Goal: Task Accomplishment & Management: Manage account settings

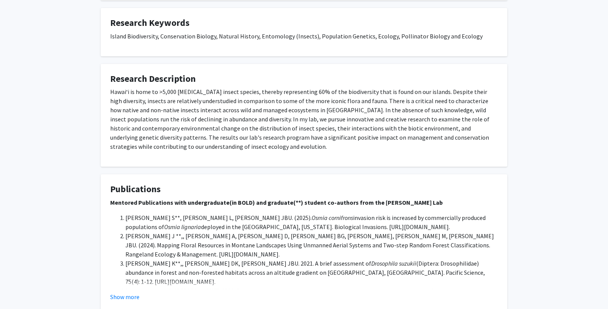
scroll to position [262, 0]
click at [349, 100] on p "Hawai‘i is home to >5,000 [MEDICAL_DATA] insect species, thereby representing 6…" at bounding box center [304, 119] width 388 height 64
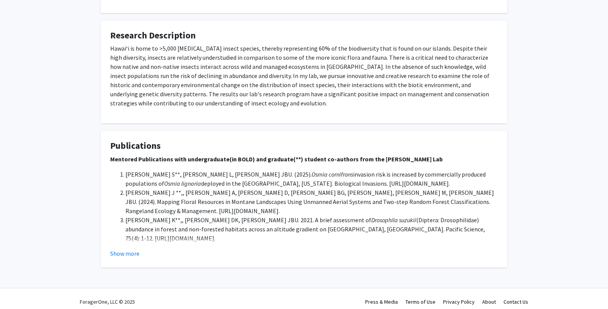
scroll to position [0, 0]
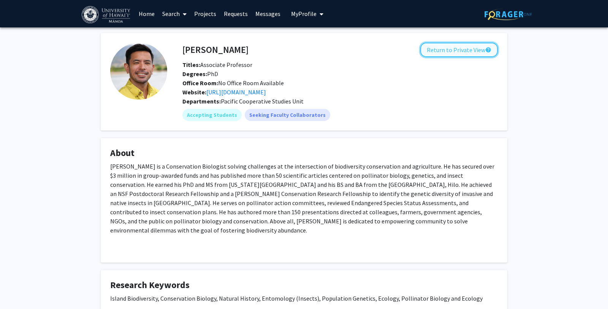
click at [372, 50] on button "Return to Private View help" at bounding box center [459, 50] width 78 height 14
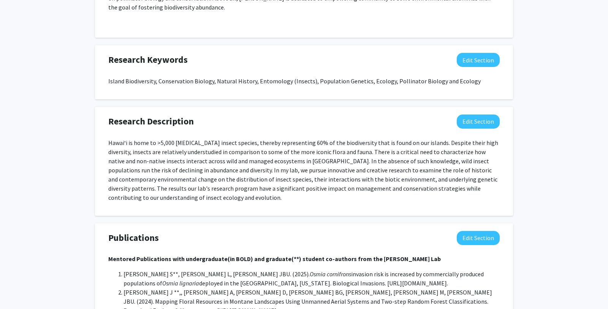
scroll to position [432, 0]
drag, startPoint x: 480, startPoint y: 117, endPoint x: 468, endPoint y: 122, distance: 13.0
click at [372, 117] on button "Edit Section" at bounding box center [478, 121] width 43 height 14
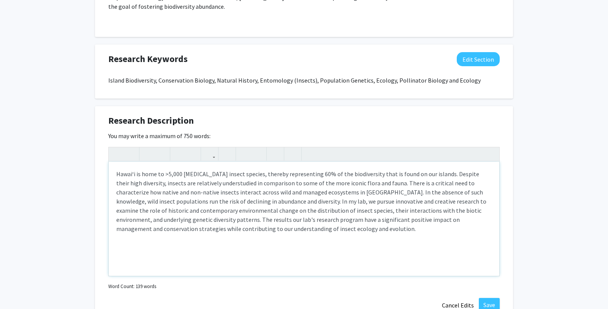
click at [291, 224] on p "Hawai‘i is home to >5,000 [MEDICAL_DATA] insect species, thereby representing 6…" at bounding box center [304, 201] width 376 height 64
type textarea "<p>Hawai‘i is home to &gt;5,000 [MEDICAL_DATA] insect species, thereby represen…"
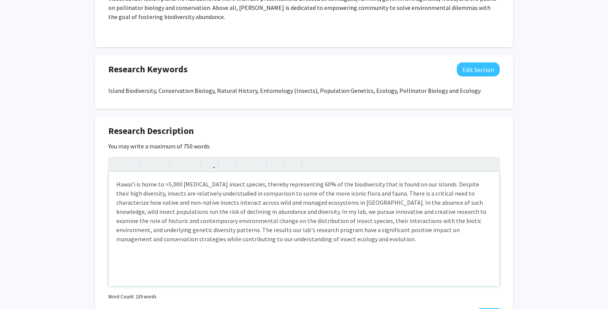
scroll to position [425, 0]
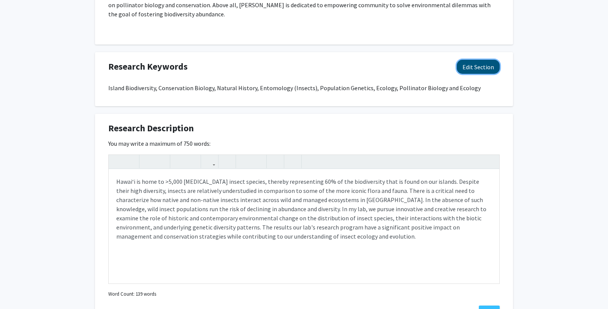
click at [372, 62] on button "Edit Section" at bounding box center [478, 67] width 43 height 14
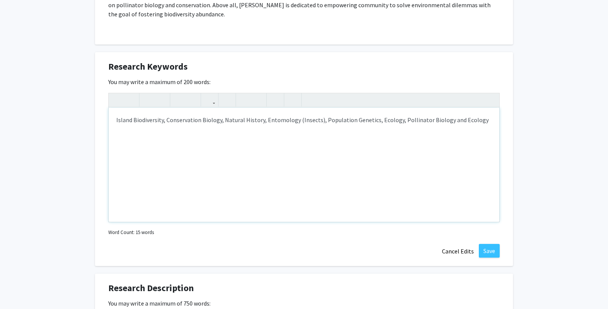
click at [224, 115] on p "Island Biodiversity, Conservation Biology, Natural History, Entomology (Insects…" at bounding box center [304, 119] width 376 height 9
click at [114, 111] on div "Island Biodiversity, Conservation Biology, Natural History, Entomology (Insects…" at bounding box center [304, 165] width 391 height 114
drag, startPoint x: 133, startPoint y: 114, endPoint x: 87, endPoint y: 112, distance: 45.3
click at [87, 112] on div "[PERSON_NAME] Edit Section See Public View help Title: Associate Professor Degr…" at bounding box center [304, 160] width 608 height 1114
click at [359, 115] on p "Biodiversity of the [GEOGRAPHIC_DATA], Conservation Biology, Natural History, E…" at bounding box center [304, 124] width 376 height 18
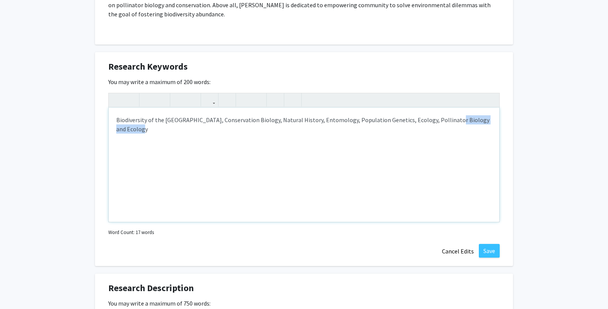
drag, startPoint x: 444, startPoint y: 125, endPoint x: 441, endPoint y: 113, distance: 12.0
click at [372, 115] on p "Biodiversity of the [GEOGRAPHIC_DATA], Conservation Biology, Natural History, E…" at bounding box center [304, 124] width 376 height 18
drag, startPoint x: 303, startPoint y: 135, endPoint x: 298, endPoint y: 132, distance: 5.8
click at [303, 135] on div "Biodiversity of the [GEOGRAPHIC_DATA], Conservation Biology, Natural History, E…" at bounding box center [304, 165] width 391 height 114
click at [291, 122] on p "Biodiversity of the [GEOGRAPHIC_DATA], Conservation Biology, Natural History, E…" at bounding box center [304, 124] width 376 height 18
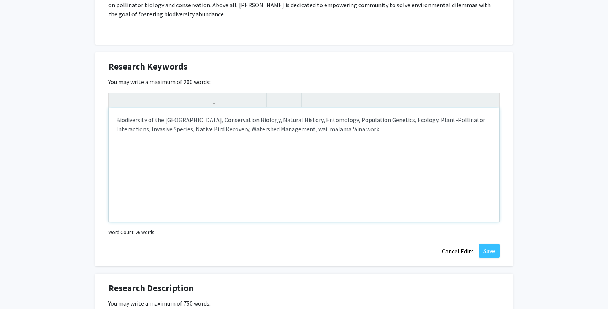
click at [360, 122] on p "Biodiversity of the [GEOGRAPHIC_DATA], Conservation Biology, Natural History, E…" at bounding box center [304, 124] width 376 height 18
drag, startPoint x: 291, startPoint y: 122, endPoint x: 280, endPoint y: 123, distance: 10.8
click at [280, 123] on p "Biodiversity of the [GEOGRAPHIC_DATA], Conservation Biology, Natural History, E…" at bounding box center [304, 124] width 376 height 18
drag, startPoint x: 332, startPoint y: 123, endPoint x: 314, endPoint y: 122, distance: 18.3
click at [314, 122] on p "Biodiversity of the [GEOGRAPHIC_DATA], Conservation Biology, Natural History, E…" at bounding box center [304, 124] width 376 height 18
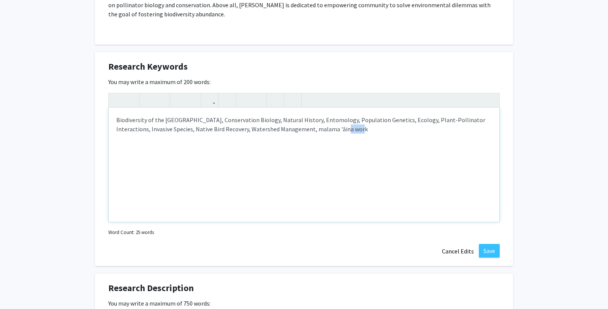
click at [358, 124] on p "Biodiversity of the [GEOGRAPHIC_DATA], Conservation Biology, Natural History, E…" at bounding box center [304, 124] width 376 height 18
drag, startPoint x: 298, startPoint y: 121, endPoint x: 219, endPoint y: 121, distance: 79.1
click at [219, 121] on p "Biodiversity of the [GEOGRAPHIC_DATA], Conservation Biology, Natural History, E…" at bounding box center [304, 124] width 376 height 18
click at [160, 115] on p "Biodiversity of the [GEOGRAPHIC_DATA], Conservation Biology, Natural History, E…" at bounding box center [304, 124] width 376 height 18
drag, startPoint x: 338, startPoint y: 122, endPoint x: 281, endPoint y: 121, distance: 56.7
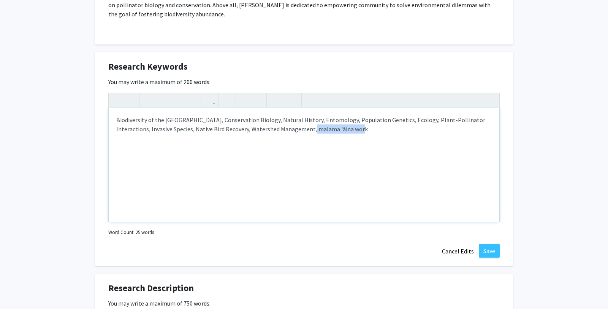
click at [281, 121] on p "Biodiversity of the [GEOGRAPHIC_DATA], Conservation Biology, Natural History, E…" at bounding box center [304, 124] width 376 height 18
click at [209, 115] on p "Biodiversity of the [GEOGRAPHIC_DATA], Conservation Biology, Natural History, E…" at bounding box center [304, 124] width 376 height 18
drag, startPoint x: 193, startPoint y: 112, endPoint x: 89, endPoint y: 106, distance: 104.3
click at [89, 106] on div "[PERSON_NAME] Edit Section See Public View help Title: Associate Professor Degr…" at bounding box center [304, 159] width 608 height 1114
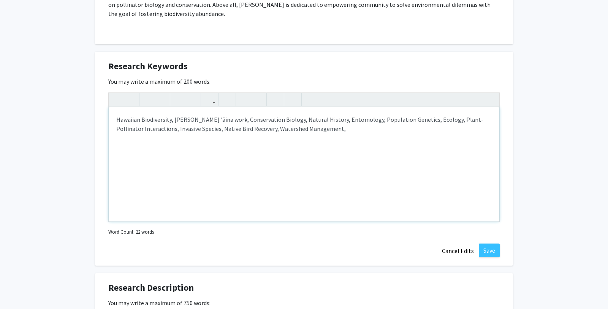
click at [136, 115] on p "Hawaiian Biodiversity, [PERSON_NAME] 'āina work, Conservation Biology, Natural …" at bounding box center [304, 124] width 376 height 18
click at [135, 115] on p "[PERSON_NAME];i Biodiversity, malama 'āina work, Conservation Biology, Natural …" at bounding box center [304, 124] width 376 height 18
click at [193, 115] on p "Hawaiʻi Biodiversity, malama 'āina work, Conservation Biology, Natural History,…" at bounding box center [304, 124] width 376 height 18
click at [174, 115] on p "Hawaiʻi Biodiversity, malama ʻāina work, Conservation Biology, Natural History,…" at bounding box center [304, 124] width 376 height 18
click at [243, 125] on p "Hawaiʻi Biodiversity, Malama ʻāina work, Conservation Biology, Natural History,…" at bounding box center [304, 124] width 376 height 18
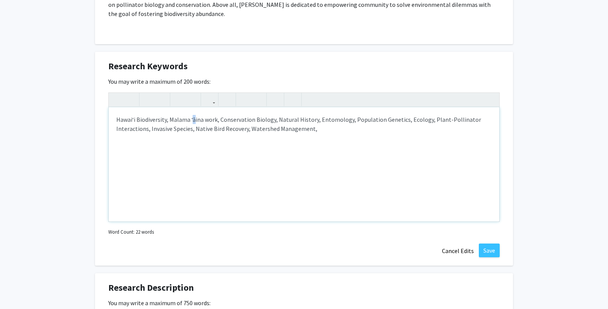
click at [191, 115] on p "Hawaiʻi Biodiversity, Malama ʻāina work, Conservation Biology, Natural History,…" at bounding box center [304, 124] width 376 height 18
click at [271, 128] on div "Hawaiʻi Biodiversity, Malama ʻĀina work, Conservation Biology, Natural History,…" at bounding box center [304, 164] width 391 height 114
click at [372, 115] on p "Hawaiʻi Biodiversity, Malama ʻĀina work, Conservation Biology, Natural History,…" at bounding box center [304, 124] width 376 height 18
click at [277, 115] on p "Hawaiʻi Biodiversity, Malama ʻĀina work, Conservation Biology, Natural History,…" at bounding box center [304, 124] width 376 height 18
drag, startPoint x: 135, startPoint y: 111, endPoint x: 106, endPoint y: 113, distance: 28.9
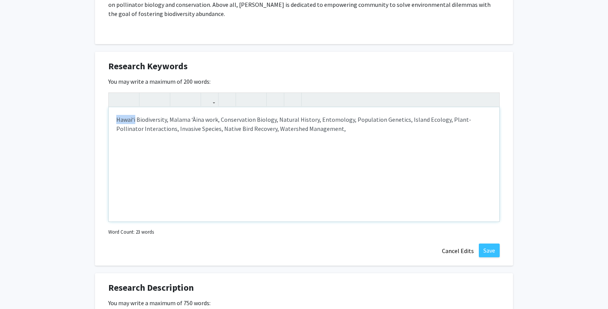
click at [106, 113] on div "Research Keywords Edit Section You may write a maximum of 200 words: <p>Hawaiʻi…" at bounding box center [304, 159] width 418 height 214
copy p "Hawaiʻi"
click at [277, 115] on p "Hawaiʻi Biodiversity, Malama ʻĀina work, Conservation Biology, Natural History,…" at bounding box center [304, 124] width 376 height 18
click at [354, 122] on p "Hawaiʻi Biodiversity, Malama ʻĀina work, Conservation Biology, Hawaiʻi Natural …" at bounding box center [304, 124] width 376 height 18
type textarea "<p>Hawaiʻi Biodiversity, Malama ʻĀina work, Conservation Biology, Hawaiʻi Natur…"
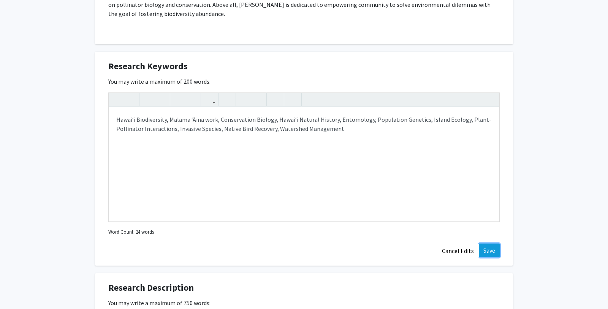
click at [372, 244] on button "Save" at bounding box center [489, 250] width 21 height 14
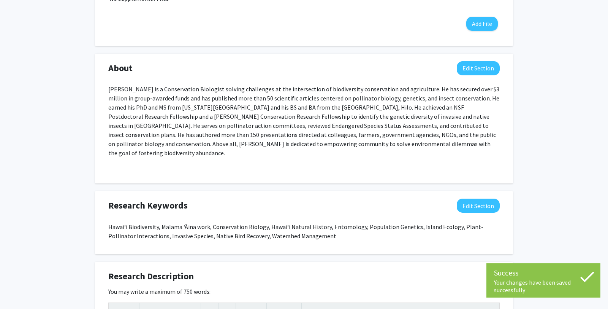
scroll to position [278, 0]
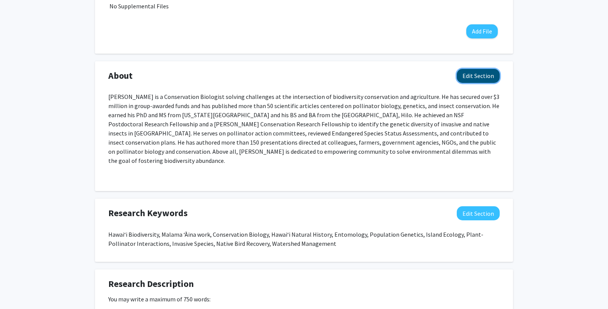
click at [372, 78] on button "Edit Section" at bounding box center [478, 76] width 43 height 14
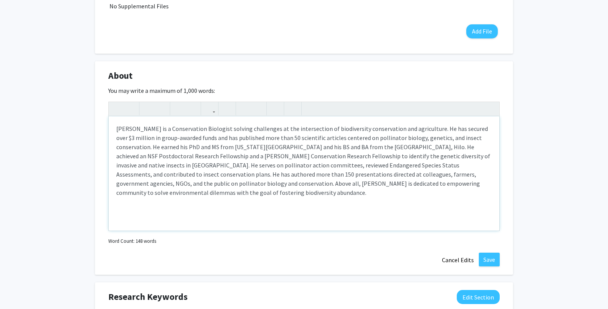
click at [372, 127] on p "Note to users with screen readers: Please deactivate our accessibility plugin f…" at bounding box center [304, 160] width 376 height 73
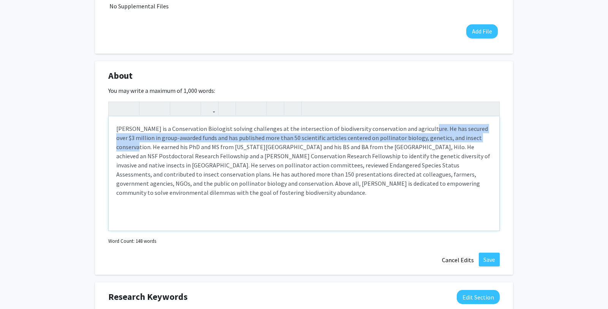
drag, startPoint x: 485, startPoint y: 137, endPoint x: 416, endPoint y: 130, distance: 68.8
click at [372, 130] on p "Note to users with screen readers: Please deactivate our accessibility plugin f…" at bounding box center [304, 160] width 376 height 73
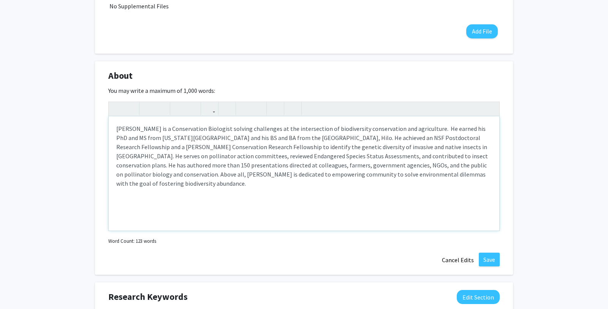
type textarea "<p>[PERSON_NAME] is a Conservation Biologist solving challenges at the intersec…"
click at [184, 155] on p "[PERSON_NAME] is a Conservation Biologist solving challenges at the intersectio…" at bounding box center [304, 156] width 376 height 64
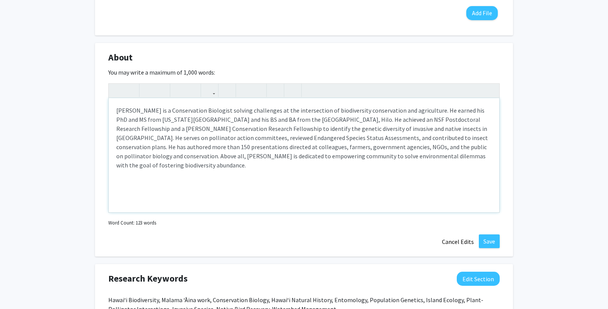
scroll to position [299, 0]
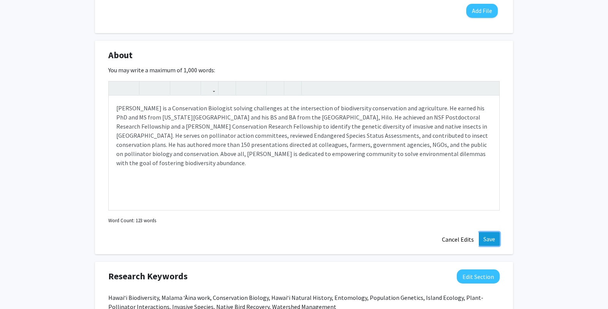
click at [372, 241] on button "Save" at bounding box center [489, 239] width 21 height 14
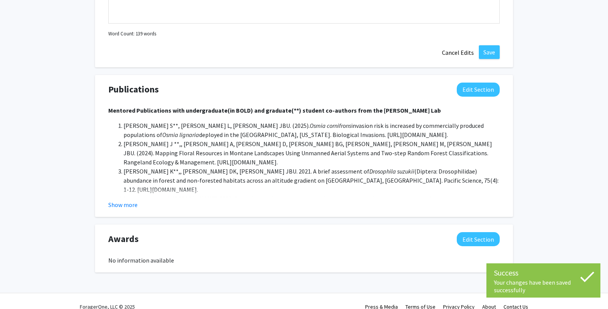
scroll to position [690, 0]
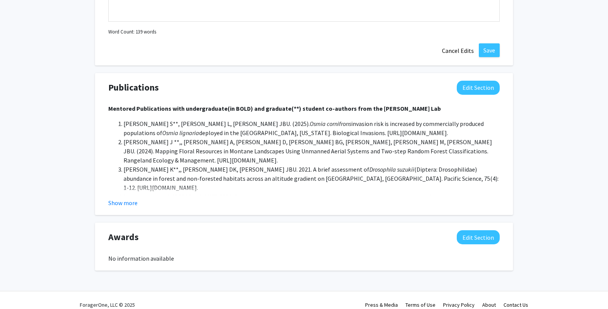
click at [138, 198] on div "Show more" at bounding box center [304, 202] width 392 height 9
click at [135, 198] on div "Publications Edit Section Mentored Publications with undergraduate(in BOLD) and…" at bounding box center [304, 144] width 418 height 142
click at [126, 198] on button "Show more" at bounding box center [122, 202] width 29 height 9
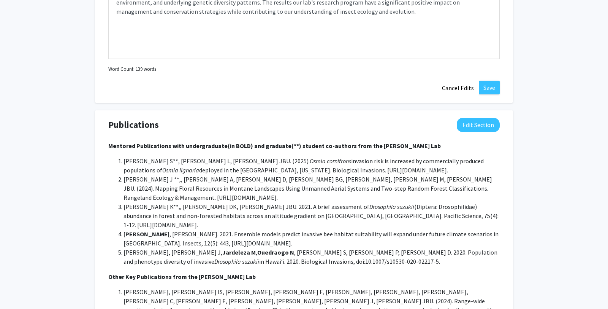
scroll to position [638, 0]
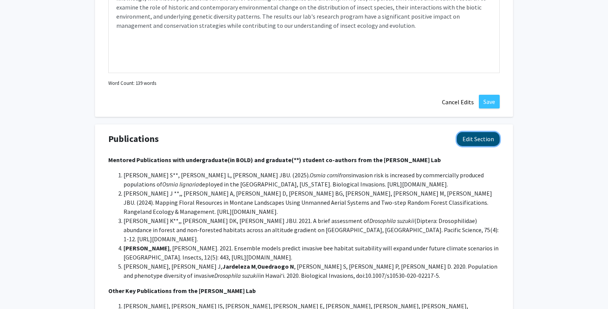
click at [372, 133] on button "Edit Section" at bounding box center [478, 139] width 43 height 14
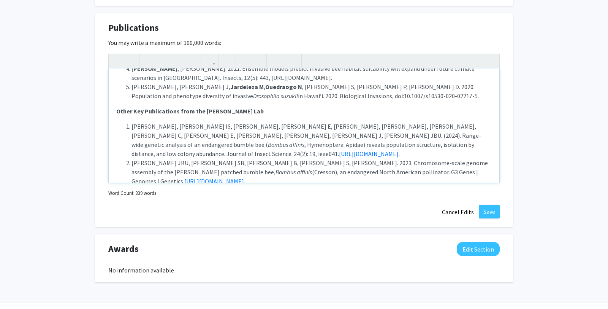
scroll to position [126, 0]
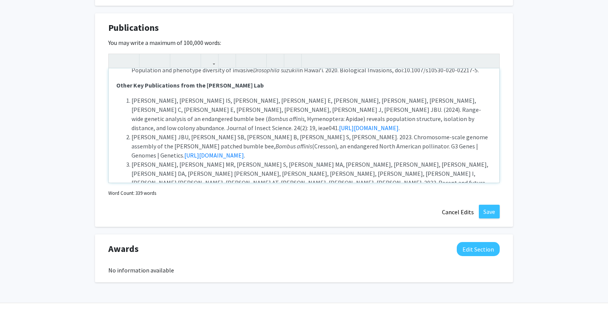
click at [281, 160] on li "[PERSON_NAME], [PERSON_NAME] MR, [PERSON_NAME] S, [PERSON_NAME] MA, [PERSON_NAM…" at bounding box center [312, 183] width 360 height 46
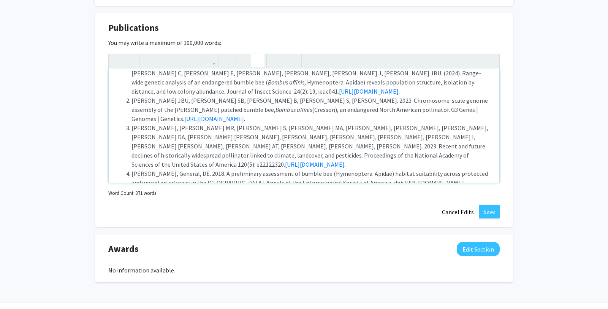
scroll to position [154, 0]
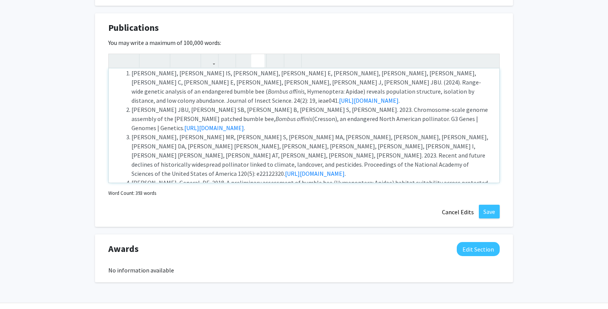
drag, startPoint x: 193, startPoint y: 154, endPoint x: 395, endPoint y: 152, distance: 201.5
click at [372, 196] on li "[PERSON_NAME], [PERSON_NAME]. 2012. Patterns of flower visitation across elevat…" at bounding box center [312, 205] width 360 height 18
copy li "Patterns of flower visitation across elevation and succession gradients in [GEO…"
click at [372, 178] on li "[PERSON_NAME], General, DE. 2018. A preliminary assessment of bumble bee (Hymen…" at bounding box center [312, 187] width 360 height 18
click at [372, 196] on li "[PERSON_NAME], [PERSON_NAME]. 2012. Patterns of flower visitation across elevat…" at bounding box center [312, 205] width 360 height 18
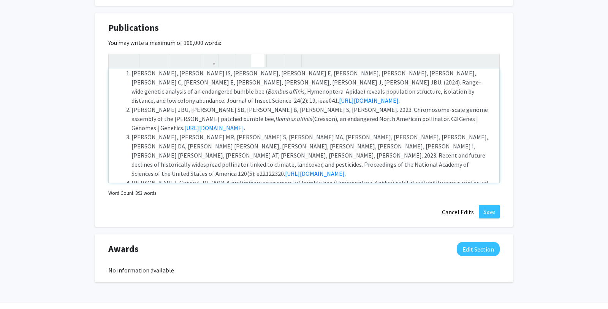
type textarea "<p><strong>Mentored Publications with undergraduate(in BOLD) and graduate(**) s…"
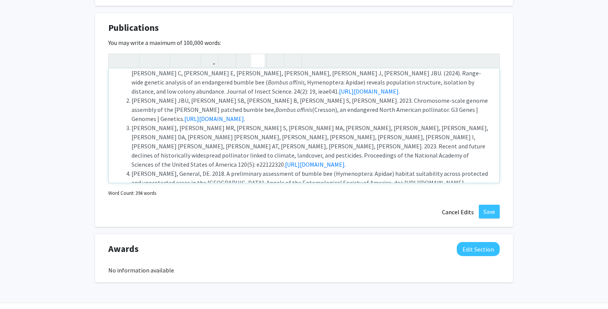
drag, startPoint x: 152, startPoint y: 151, endPoint x: 118, endPoint y: 156, distance: 34.5
click at [118, 156] on ol "[PERSON_NAME], [PERSON_NAME] IS, [PERSON_NAME], [PERSON_NAME] E, [PERSON_NAME],…" at bounding box center [304, 132] width 376 height 146
click at [208, 54] on icon "button" at bounding box center [209, 60] width 6 height 13
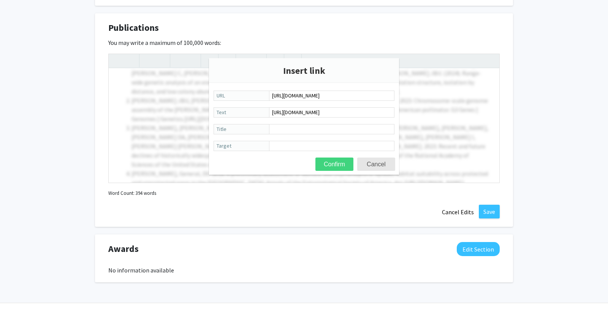
type input "[URL][DOMAIN_NAME]"
click at [336, 165] on button "Confirm" at bounding box center [335, 163] width 38 height 13
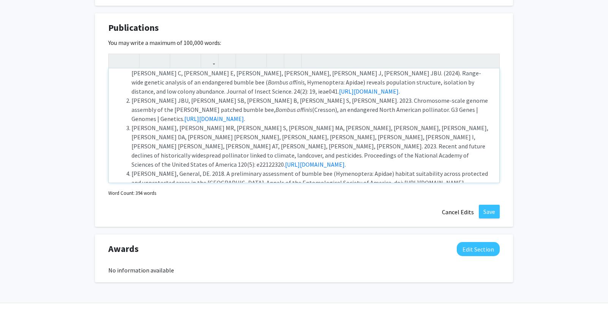
click at [274, 160] on div "Mentored Publications with undergraduate(in BOLD) and graduate(**) student co-a…" at bounding box center [304, 125] width 391 height 114
drag, startPoint x: 451, startPoint y: 137, endPoint x: 376, endPoint y: 140, distance: 74.6
click at [372, 169] on li "[PERSON_NAME], General, DE. 2018. A preliminary assessment of bumble bee (Hymen…" at bounding box center [312, 178] width 360 height 18
click at [359, 187] on li "[PERSON_NAME], [PERSON_NAME]. 2012. Patterns of flower visitation across elevat…" at bounding box center [312, 196] width 360 height 18
drag, startPoint x: 358, startPoint y: 138, endPoint x: 347, endPoint y: 138, distance: 11.0
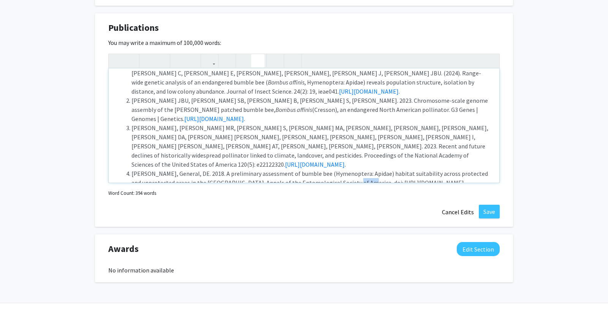
click at [347, 169] on li "[PERSON_NAME], General, DE. 2018. A preliminary assessment of bumble bee (Hymen…" at bounding box center [312, 178] width 360 height 18
click at [367, 169] on li "[PERSON_NAME], General, DE. 2018. A preliminary assessment of bumble bee (Hymen…" at bounding box center [312, 178] width 360 height 18
drag, startPoint x: 360, startPoint y: 136, endPoint x: 451, endPoint y: 134, distance: 91.3
click at [372, 169] on li "[PERSON_NAME], General, DE. 2018. A preliminary assessment of bumble bee (Hymen…" at bounding box center [312, 178] width 360 height 18
copy li "[URL][DOMAIN_NAME]"
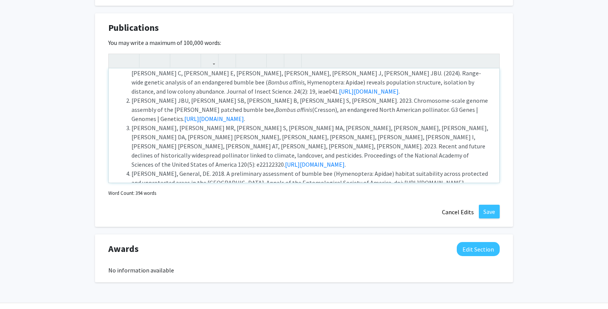
drag, startPoint x: 347, startPoint y: 136, endPoint x: 366, endPoint y: 125, distance: 21.3
click at [347, 169] on li "[PERSON_NAME], General, DE. 2018. A preliminary assessment of bumble bee (Hymen…" at bounding box center [312, 178] width 360 height 18
type textarea "<p><strong>Mentored Publications with undergraduate(in BOLD) and graduate(**) s…"
drag, startPoint x: 383, startPoint y: 136, endPoint x: 476, endPoint y: 135, distance: 92.8
click at [372, 169] on li "[PERSON_NAME], General, DE. 2018. A preliminary assessment of bumble bee (Hymen…" at bounding box center [312, 178] width 360 height 18
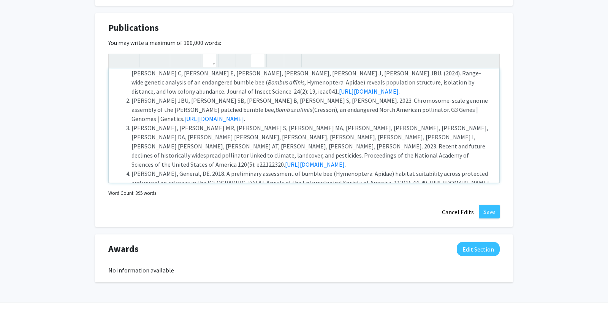
click at [209, 54] on icon "button" at bounding box center [209, 60] width 6 height 13
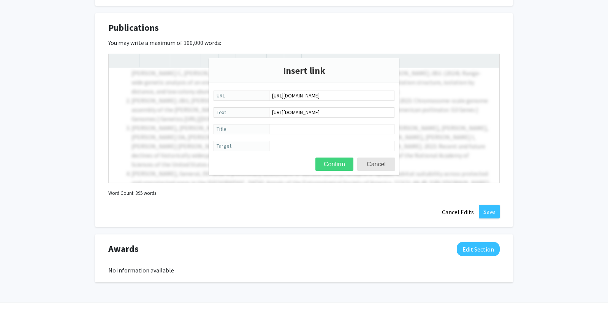
type input "[URL][DOMAIN_NAME]"
click at [340, 165] on button "Confirm" at bounding box center [335, 163] width 38 height 13
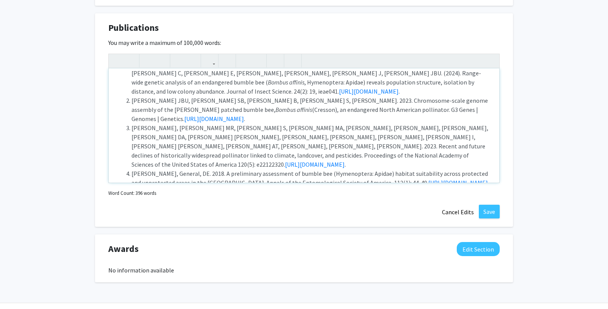
click at [356, 187] on li "[PERSON_NAME], [PERSON_NAME]. 2012. Patterns of flower visitation across elevat…" at bounding box center [312, 196] width 360 height 18
click at [282, 123] on li "[PERSON_NAME], [PERSON_NAME] MR, [PERSON_NAME] S, [PERSON_NAME] MA, [PERSON_NAM…" at bounding box center [312, 146] width 360 height 46
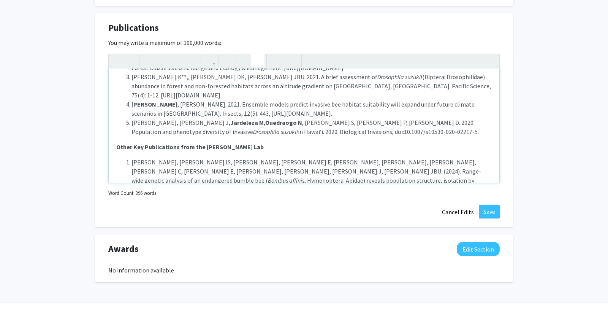
scroll to position [72, 0]
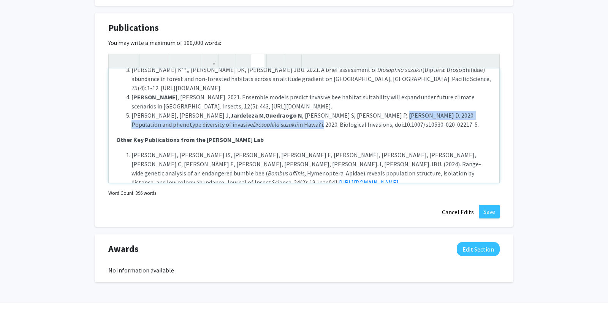
drag, startPoint x: 329, startPoint y: 95, endPoint x: 174, endPoint y: 106, distance: 155.1
click at [174, 111] on li "[PERSON_NAME], [PERSON_NAME] J, [PERSON_NAME] M , [PERSON_NAME] N , [PERSON_NAM…" at bounding box center [312, 120] width 360 height 18
copy li "Population and phenotype diversity of invasive Drosophila suzukii in [GEOGRAPHI…"
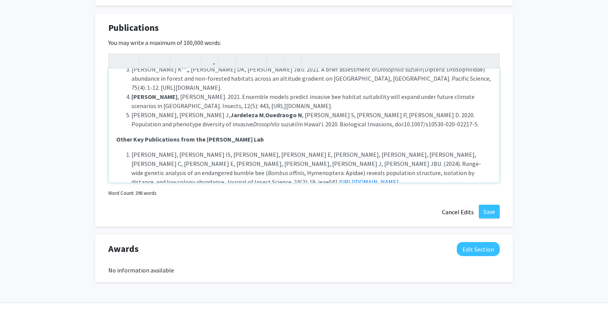
drag, startPoint x: 343, startPoint y: 114, endPoint x: 269, endPoint y: 109, distance: 73.5
click at [338, 113] on div "Mentored Publications with undergraduate(in BOLD) and graduate(**) student co-a…" at bounding box center [304, 125] width 391 height 114
drag, startPoint x: 246, startPoint y: 106, endPoint x: 327, endPoint y: 106, distance: 81.0
click at [327, 110] on li "[PERSON_NAME], [PERSON_NAME] J, [PERSON_NAME] M , [PERSON_NAME] N , [PERSON_NAM…" at bounding box center [312, 119] width 360 height 18
type textarea "<p><strong>Mentored Publications with undergraduate(in BOLD) and graduate(**) s…"
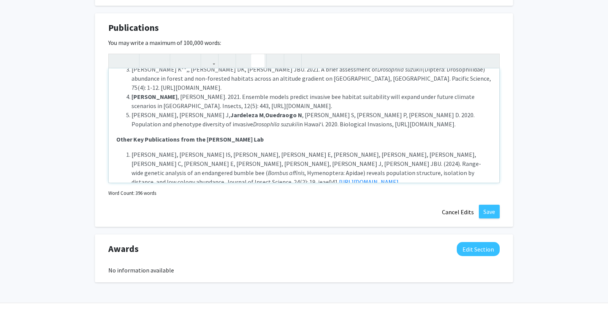
drag, startPoint x: 245, startPoint y: 106, endPoint x: 356, endPoint y: 109, distance: 111.4
click at [356, 110] on li "[PERSON_NAME], [PERSON_NAME] J, [PERSON_NAME] M , [PERSON_NAME] N , [PERSON_NAM…" at bounding box center [312, 119] width 360 height 18
click at [212, 54] on icon "button" at bounding box center [209, 60] width 6 height 13
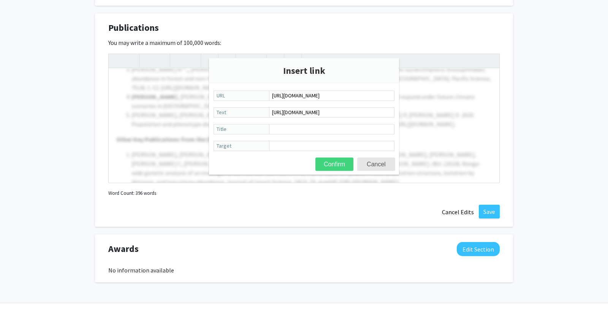
type input "[URL][DOMAIN_NAME]"
click at [332, 162] on button "Confirm" at bounding box center [335, 163] width 38 height 13
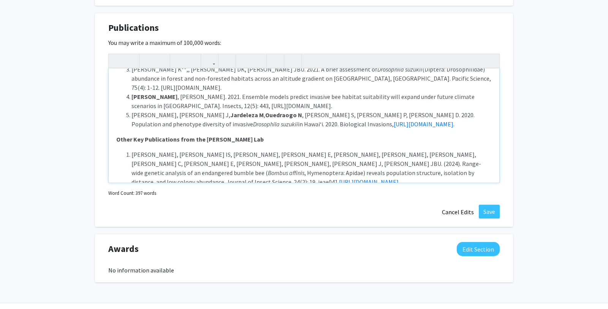
click at [322, 127] on div "Mentored Publications with undergraduate(in BOLD) and graduate(**) student co-a…" at bounding box center [304, 125] width 391 height 114
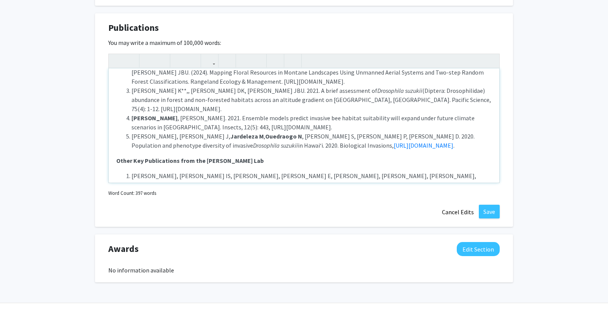
click at [242, 132] on li "[PERSON_NAME], [PERSON_NAME] J, [PERSON_NAME] M , [PERSON_NAME] N , [PERSON_NAM…" at bounding box center [312, 141] width 360 height 18
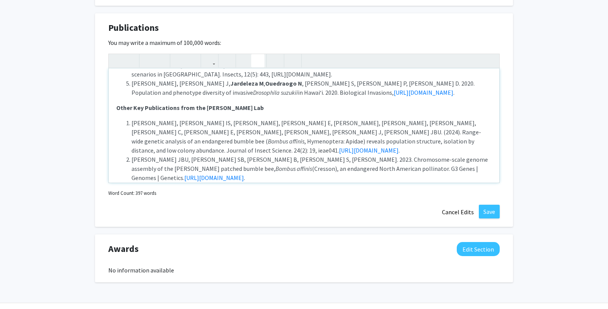
scroll to position [103, 0]
type textarea "<p><strong>Mentored Publications with undergraduate(in BOLD) and graduate(**) s…"
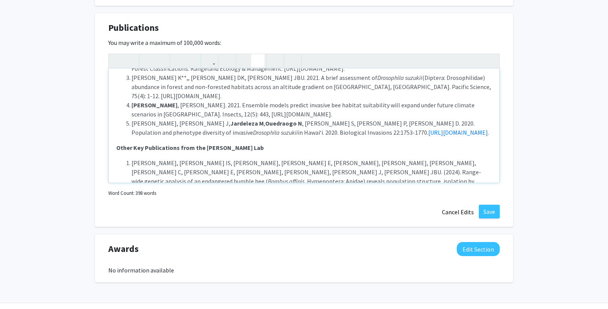
scroll to position [0, 0]
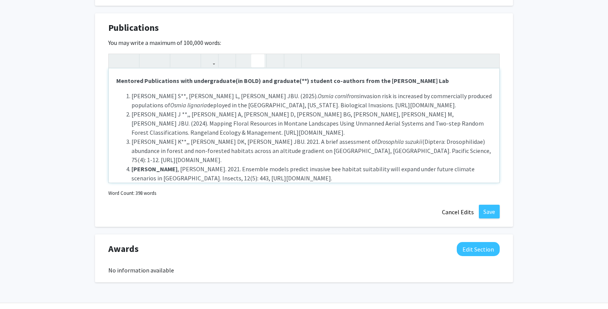
click at [372, 76] on p "Mentored Publications with undergraduate(in BOLD) and graduate(**) student co-a…" at bounding box center [304, 80] width 376 height 9
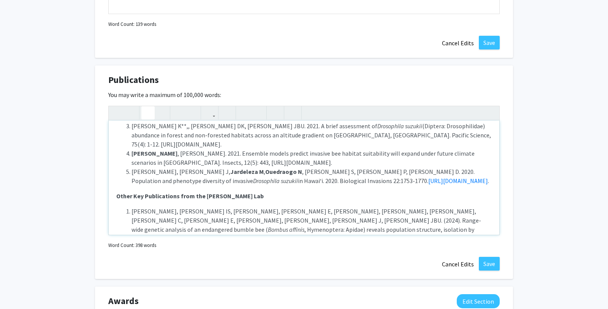
scroll to position [68, 0]
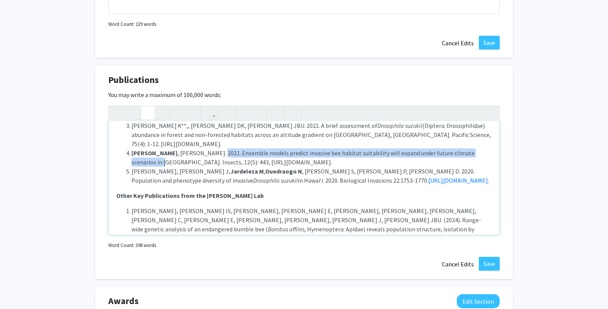
drag, startPoint x: 193, startPoint y: 133, endPoint x: 469, endPoint y: 131, distance: 276.4
click at [372, 148] on li "[PERSON_NAME] J , [PERSON_NAME]. 2021. Ensemble models predict invasive bee hab…" at bounding box center [312, 157] width 360 height 18
copy li "Ensemble models predict invasive bee habitat suitability will expand under futu…"
drag, startPoint x: 159, startPoint y: 143, endPoint x: 260, endPoint y: 143, distance: 101.1
click at [260, 148] on li "[PERSON_NAME] J , [PERSON_NAME]. 2021. Ensemble models predict invasive bee hab…" at bounding box center [312, 157] width 360 height 18
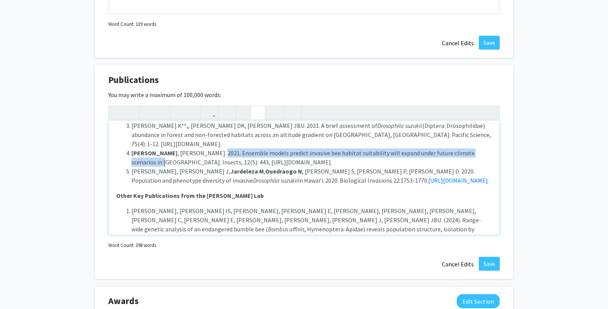
copy li "[URL][DOMAIN_NAME]"
click at [206, 106] on button "button" at bounding box center [209, 112] width 13 height 13
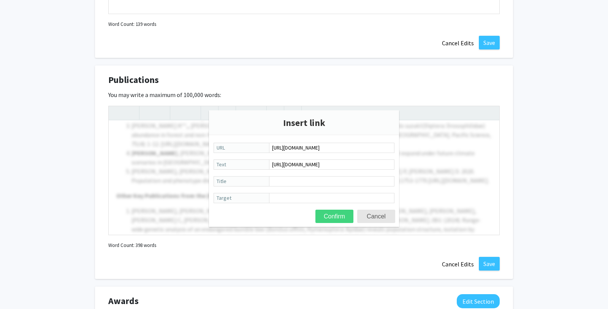
type input "[URL][DOMAIN_NAME]"
click at [338, 216] on button "Confirm" at bounding box center [335, 215] width 38 height 13
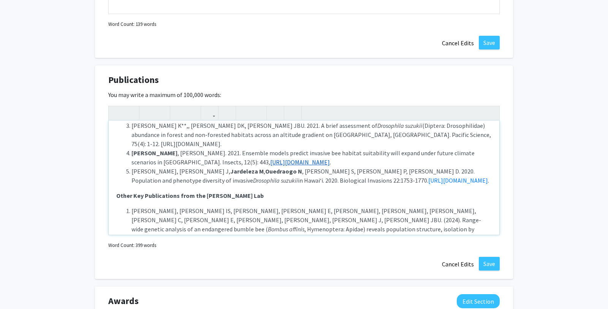
click at [157, 148] on li "[PERSON_NAME] J , [PERSON_NAME]. 2021. Ensemble models predict invasive bee hab…" at bounding box center [312, 157] width 360 height 18
type textarea "<p><strong>Mentored Publications with undergraduate(in BOLD) and graduate(**) s…"
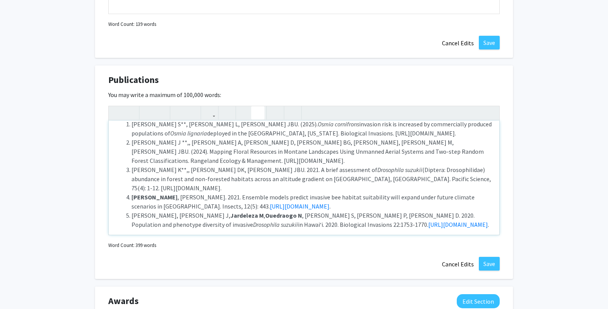
scroll to position [22, 0]
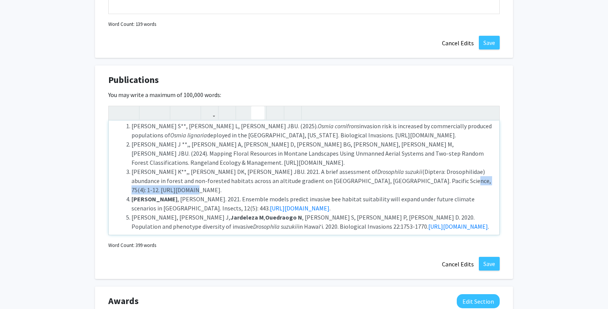
drag, startPoint x: 352, startPoint y: 171, endPoint x: 425, endPoint y: 169, distance: 73.8
click at [372, 169] on li "[PERSON_NAME] K**,, [PERSON_NAME] DK, [PERSON_NAME] JBU. 2021. A brief assessme…" at bounding box center [312, 180] width 360 height 27
copy li "[URL][DOMAIN_NAME]"
click at [210, 106] on icon "button" at bounding box center [209, 112] width 6 height 13
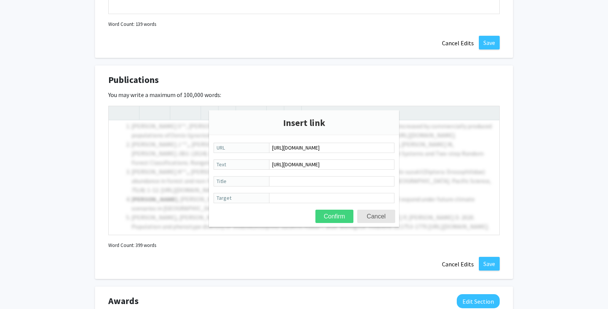
type input "[URL][DOMAIN_NAME]"
click at [329, 220] on button "Confirm" at bounding box center [335, 215] width 38 height 13
type textarea "<p><strong>Mentored Publications with undergraduate(in BOLD) and graduate(**) s…"
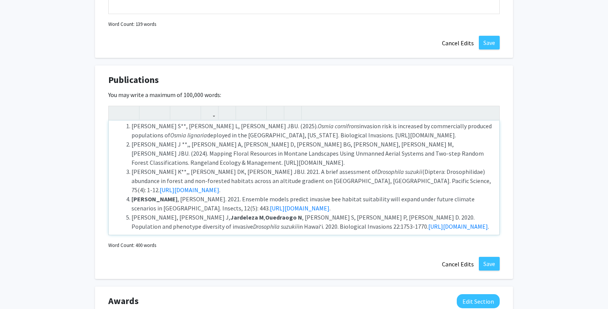
click at [354, 154] on li "[PERSON_NAME] J **,, [PERSON_NAME] A, [PERSON_NAME] D, [PERSON_NAME] BG, [PERSO…" at bounding box center [312, 153] width 360 height 27
drag, startPoint x: 132, startPoint y: 154, endPoint x: 226, endPoint y: 149, distance: 94.0
click at [241, 155] on li "[PERSON_NAME] J **,, [PERSON_NAME] A, [PERSON_NAME] D, [PERSON_NAME] BG, [PERSO…" at bounding box center [312, 153] width 360 height 27
copy li "[URL][DOMAIN_NAME]"
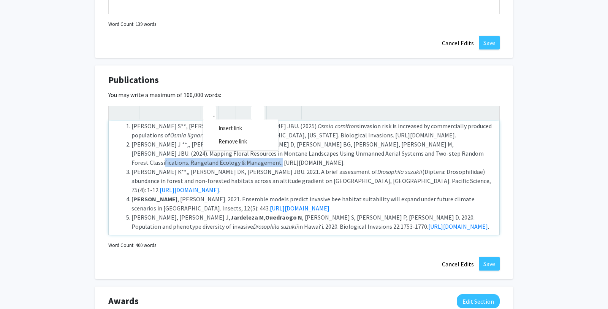
click at [208, 106] on icon "button" at bounding box center [209, 112] width 6 height 13
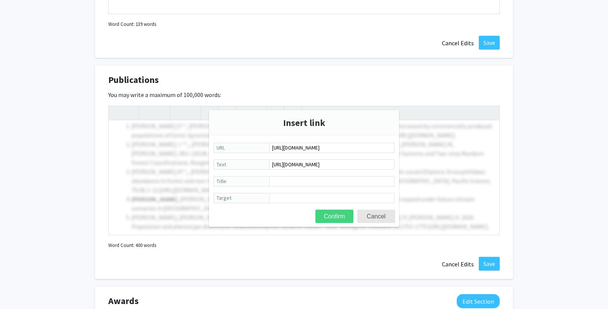
type input "[URL][DOMAIN_NAME]"
drag, startPoint x: 341, startPoint y: 216, endPoint x: 421, endPoint y: 48, distance: 185.9
click at [342, 215] on button "Confirm" at bounding box center [335, 215] width 38 height 13
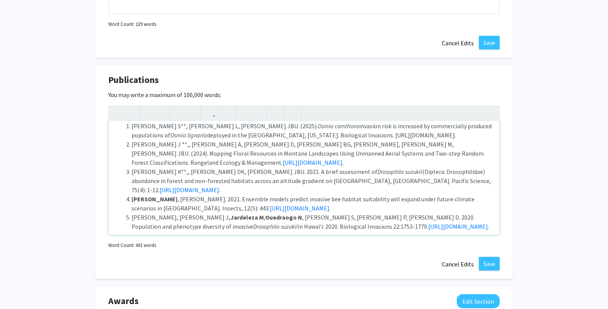
click at [372, 144] on li "[PERSON_NAME] J **,, [PERSON_NAME] A, [PERSON_NAME] D, [PERSON_NAME] BG, [PERSO…" at bounding box center [312, 153] width 360 height 27
click at [372, 142] on li "[PERSON_NAME] J **,, [PERSON_NAME] A, [PERSON_NAME] D, [PERSON_NAME] BG, [PERSO…" at bounding box center [312, 153] width 360 height 27
type textarea "<p><strong>Mentored Publications with undergraduate(in BOLD) and graduate(**) s…"
click at [261, 152] on li "[PERSON_NAME] J **,, [PERSON_NAME] A, [PERSON_NAME] D, [PERSON_NAME] BG, [PERSO…" at bounding box center [312, 153] width 360 height 27
click at [302, 151] on li "[PERSON_NAME] J **,, [PERSON_NAME] A, [PERSON_NAME] D, [PERSON_NAME] BG, [PERSO…" at bounding box center [312, 153] width 360 height 27
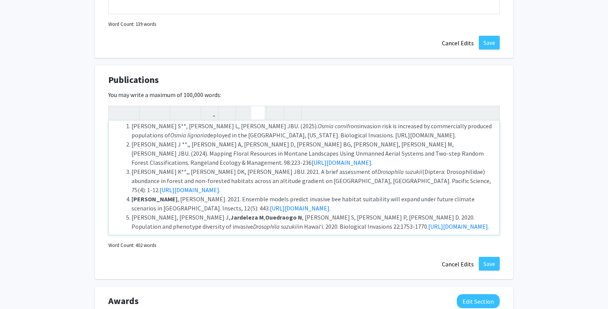
scroll to position [20, 0]
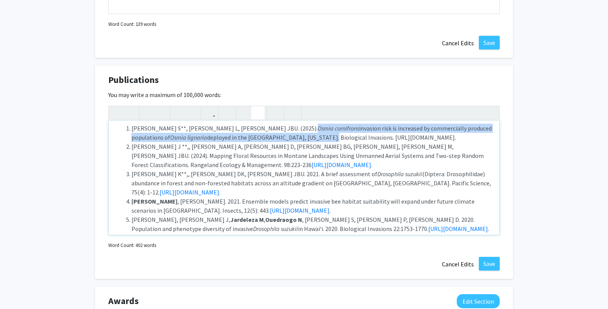
drag, startPoint x: 233, startPoint y: 120, endPoint x: 247, endPoint y: 128, distance: 15.7
click at [247, 128] on li "[PERSON_NAME] S**, [PERSON_NAME] L, [PERSON_NAME] JBU. (2025). Osmia cornifron …" at bounding box center [312, 133] width 360 height 18
copy li "Osmia cornifron s invasion risk is increased by commercially produced populatio…"
